Goal: Information Seeking & Learning: Find specific fact

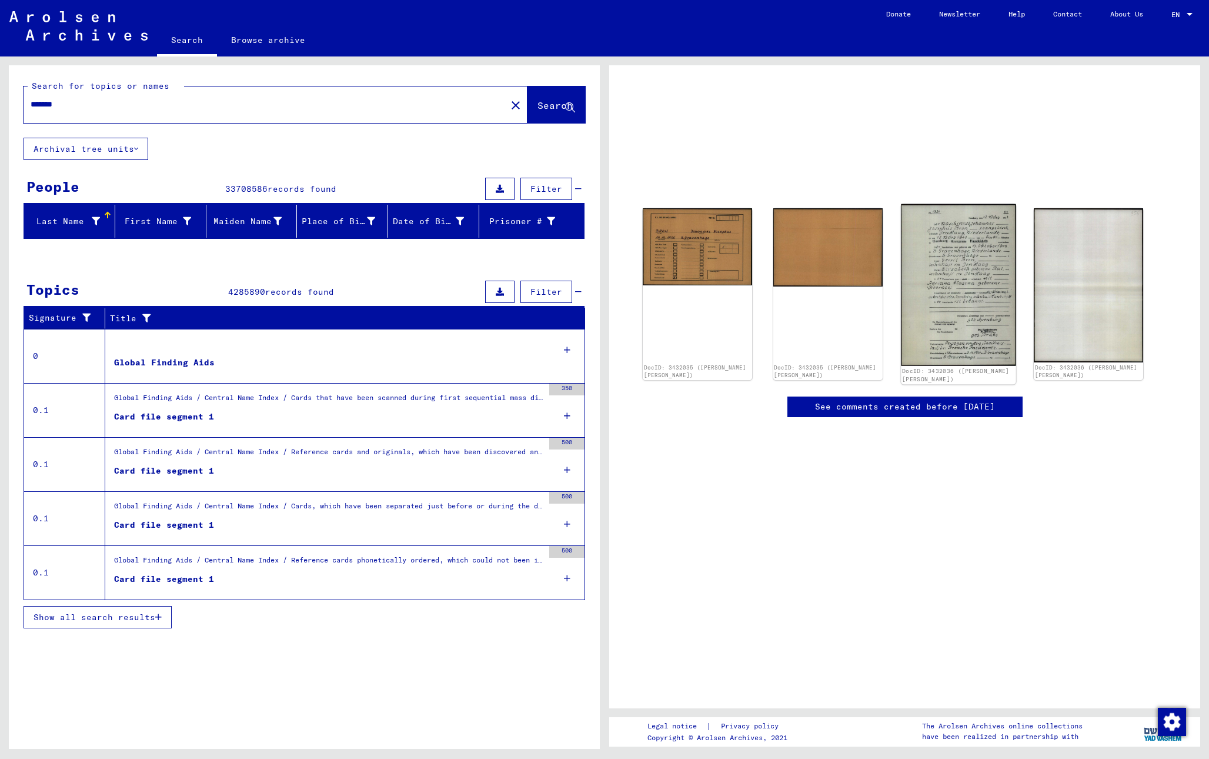
click at [943, 296] on img at bounding box center [958, 285] width 115 height 162
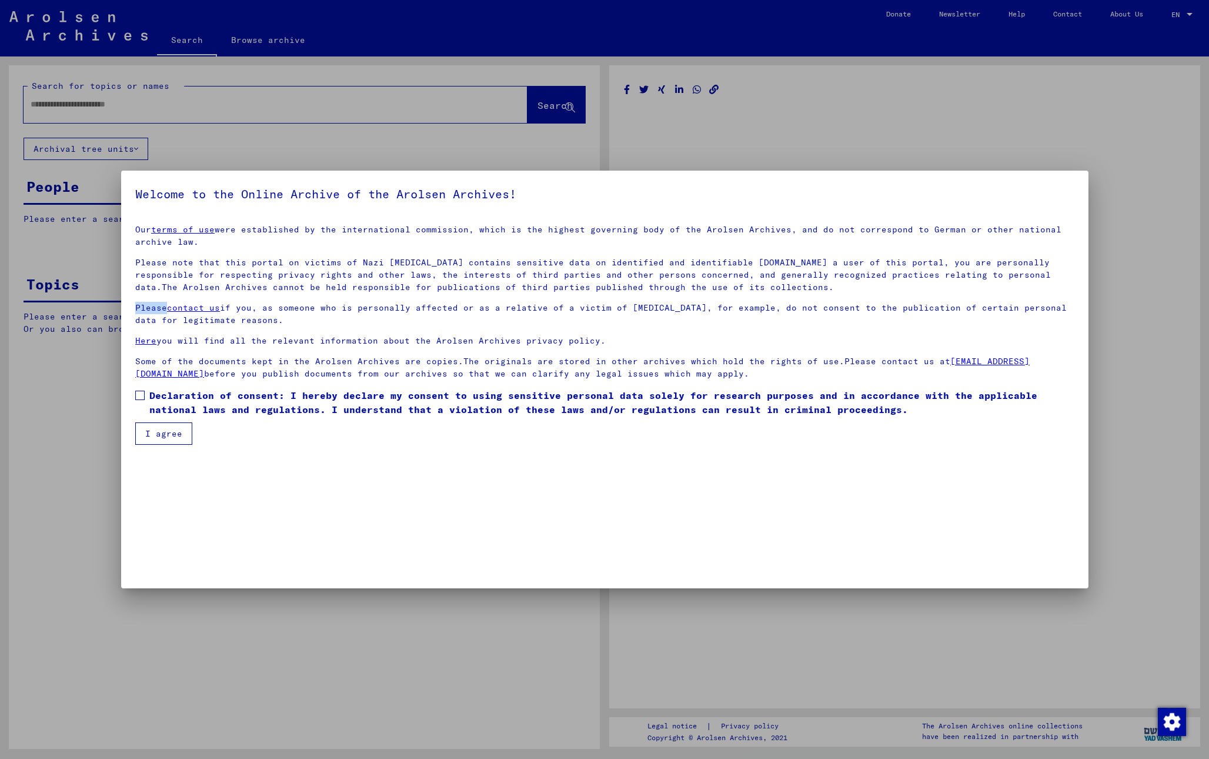
click at [943, 296] on div "Welcome to the Online Archive of the Arolsen Archives! Our terms of use were es…" at bounding box center [605, 380] width 968 height 418
type input "*******"
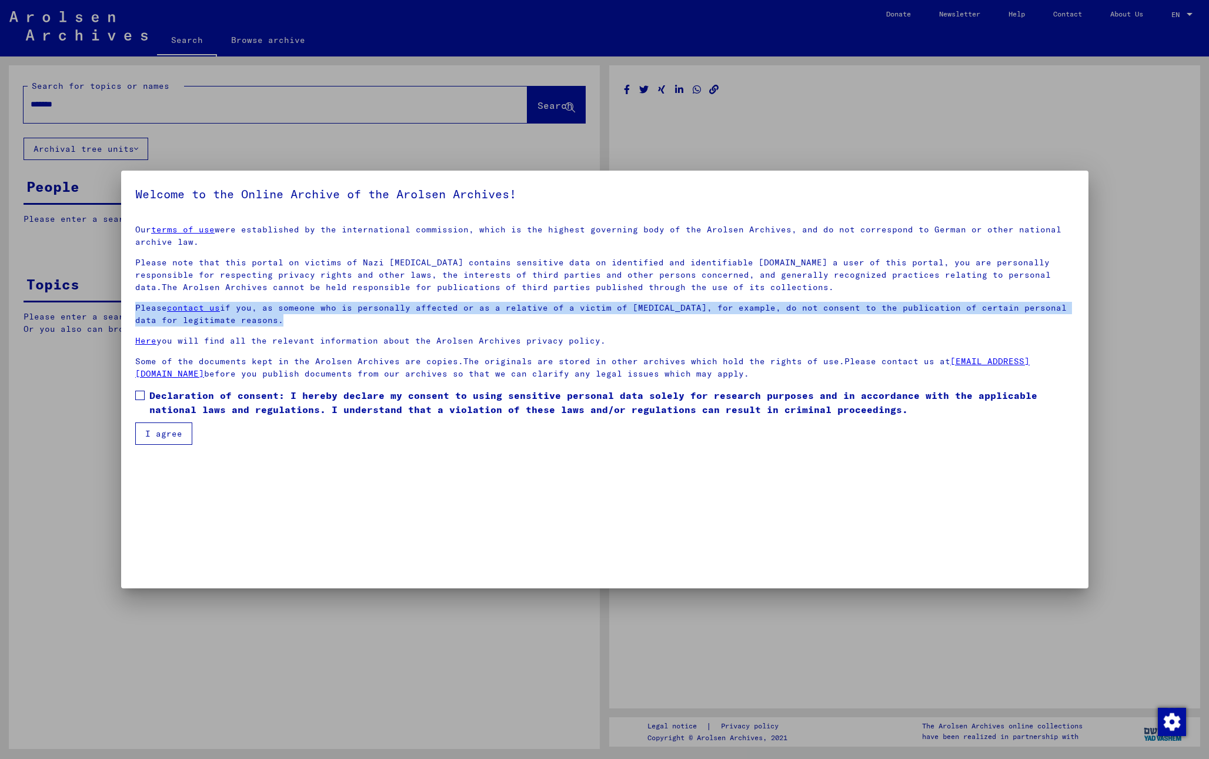
click at [943, 296] on div "Our terms of use were established by the international commission, which is the…" at bounding box center [604, 301] width 939 height 156
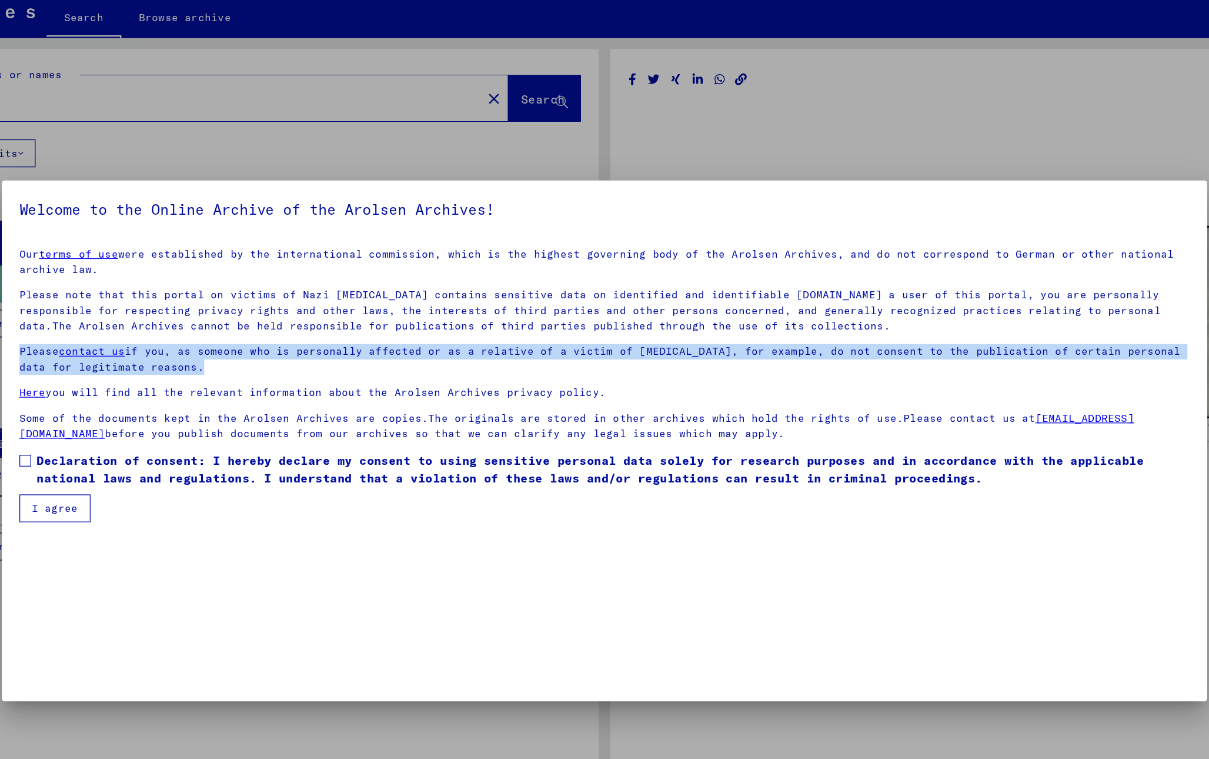
click at [140, 394] on span at bounding box center [139, 395] width 9 height 9
click at [156, 431] on button "I agree" at bounding box center [163, 433] width 57 height 22
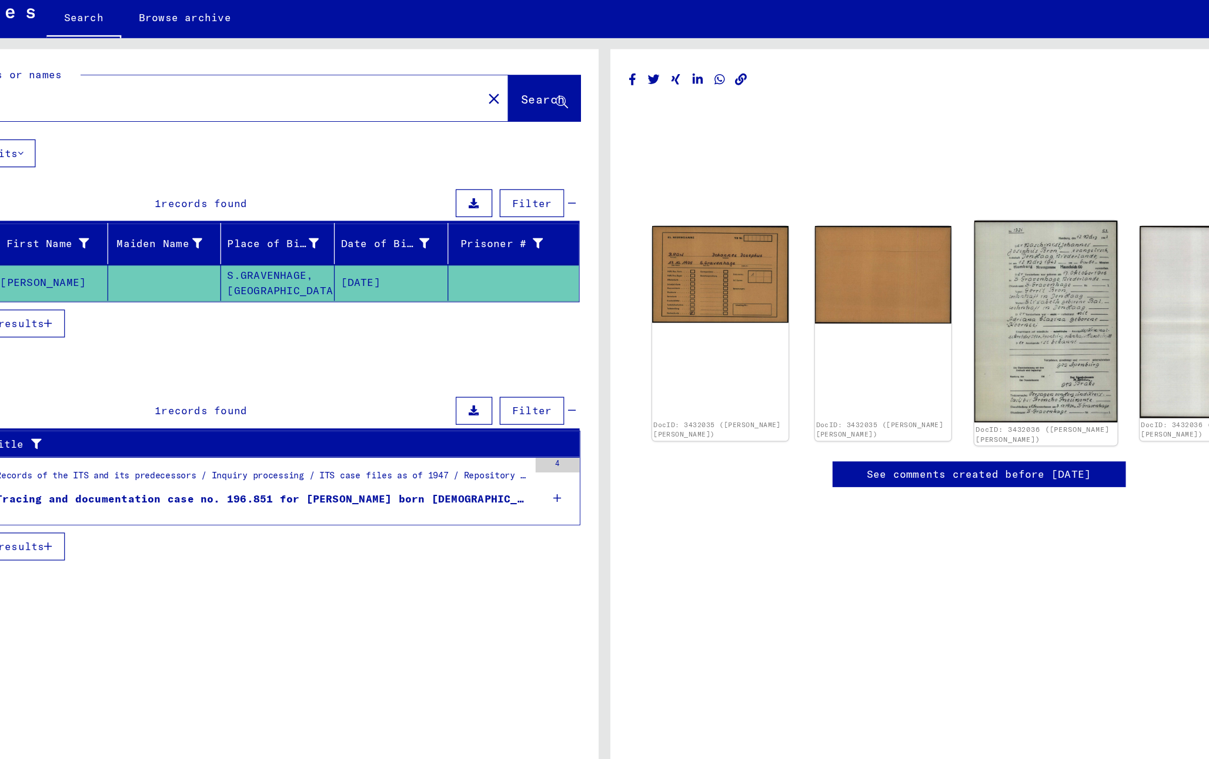
click at [948, 280] on img at bounding box center [958, 284] width 115 height 162
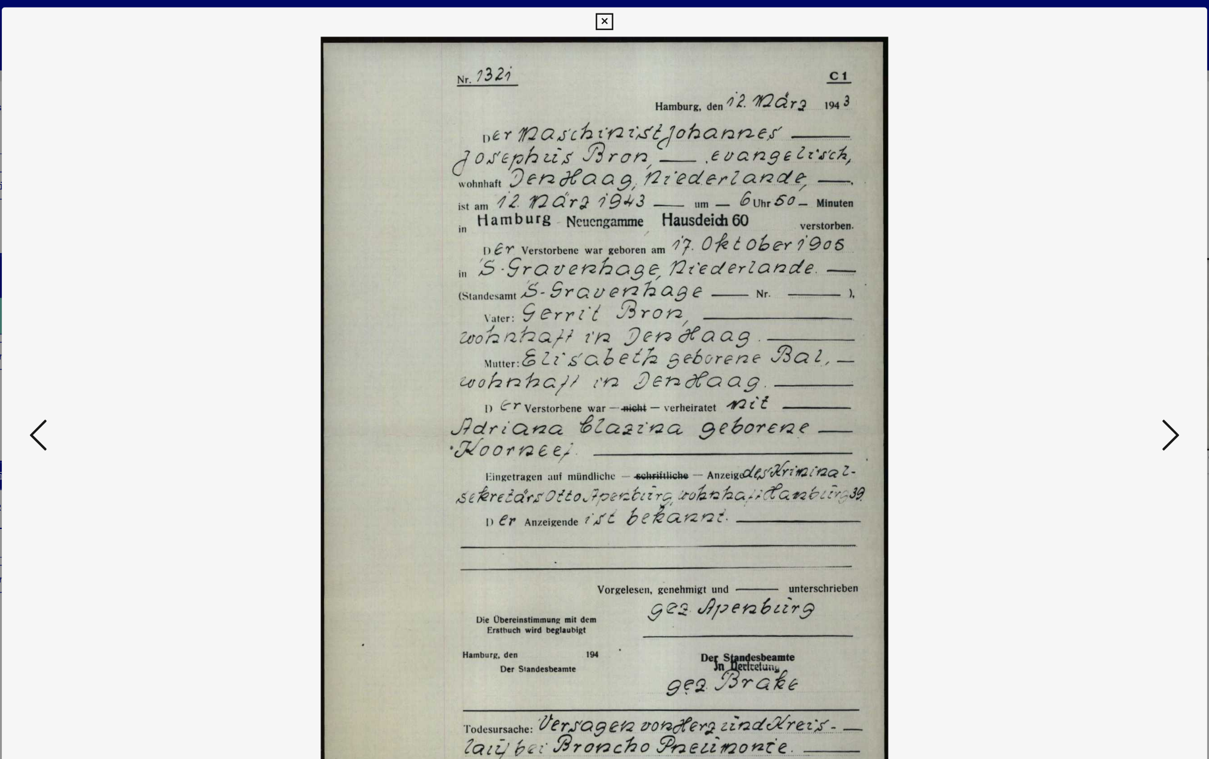
click at [605, 18] on icon at bounding box center [605, 18] width 14 height 14
